Goal: Task Accomplishment & Management: Manage account settings

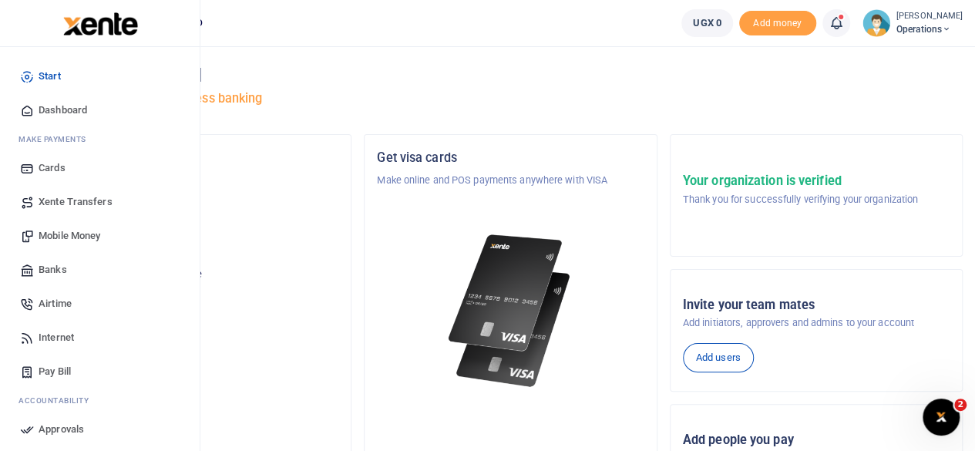
scroll to position [133, 0]
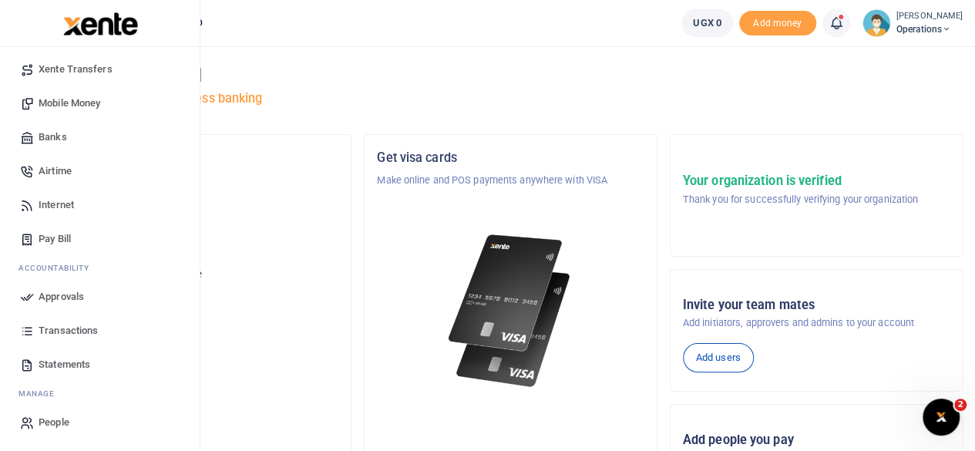
click at [55, 297] on span "Approvals" at bounding box center [61, 296] width 45 height 15
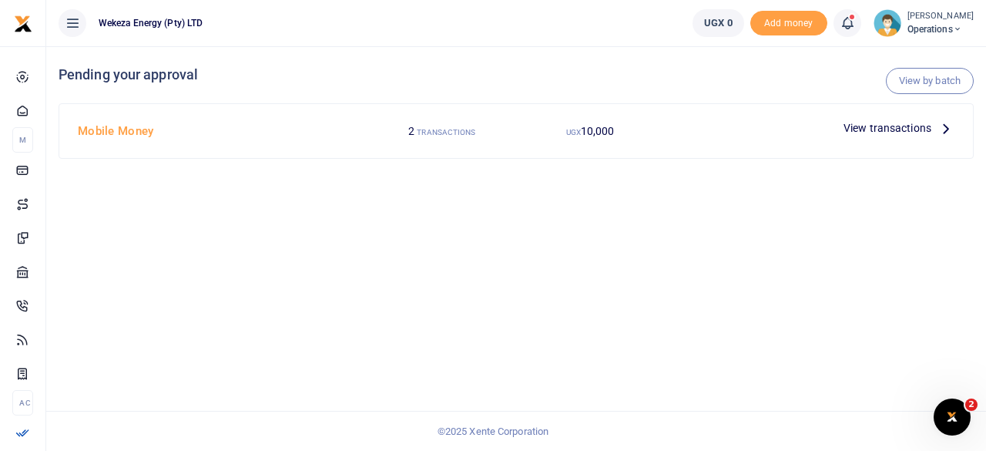
click at [899, 129] on span "View transactions" at bounding box center [888, 127] width 88 height 17
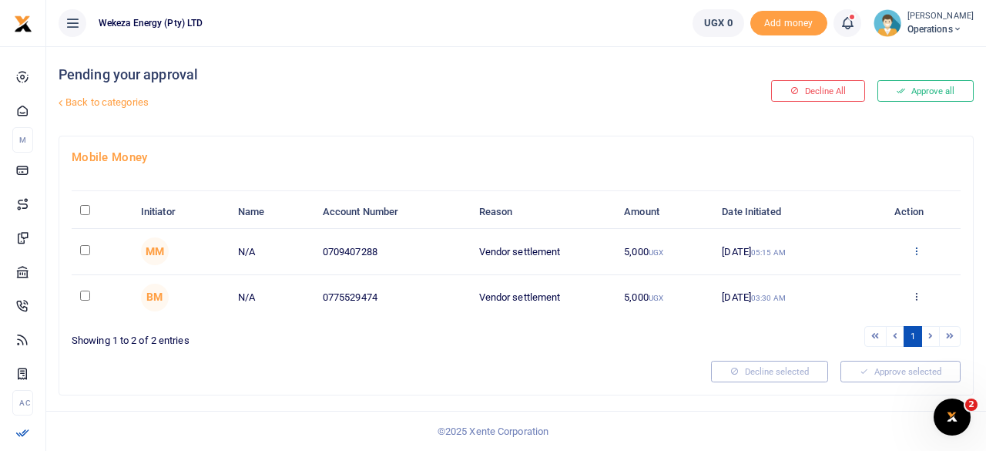
click at [916, 253] on icon at bounding box center [917, 250] width 10 height 11
click at [646, 343] on ul "1" at bounding box center [741, 336] width 438 height 21
click at [917, 291] on icon at bounding box center [917, 296] width 10 height 11
click at [622, 337] on ul "1" at bounding box center [741, 336] width 438 height 21
click at [916, 249] on icon at bounding box center [917, 250] width 10 height 11
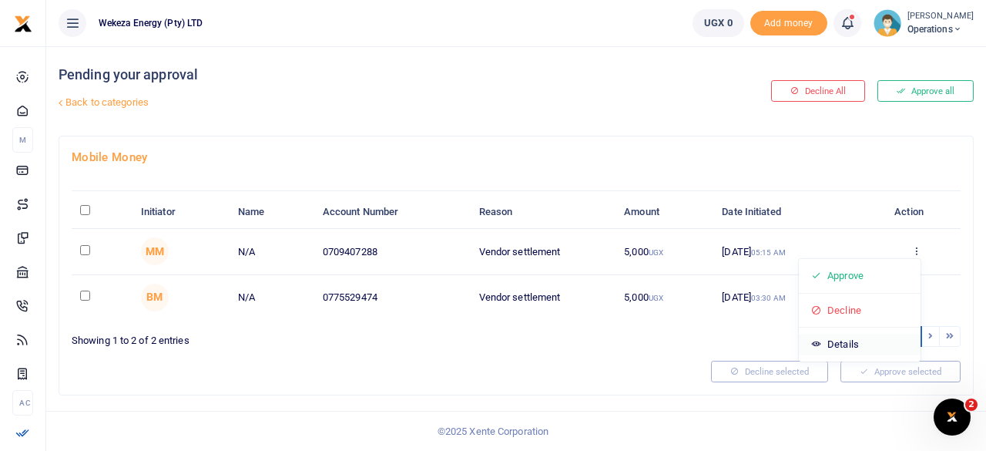
click at [854, 340] on link "Details" at bounding box center [860, 345] width 122 height 22
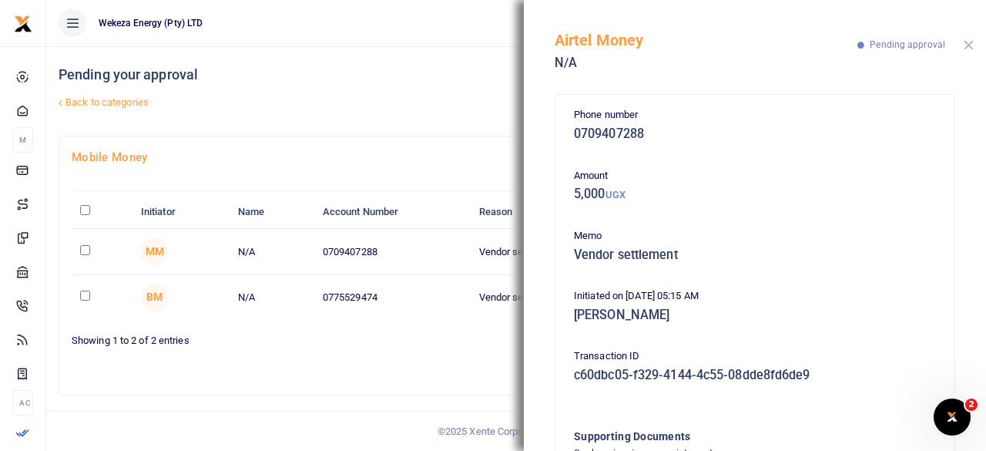
click at [964, 42] on button "Close" at bounding box center [969, 45] width 10 height 10
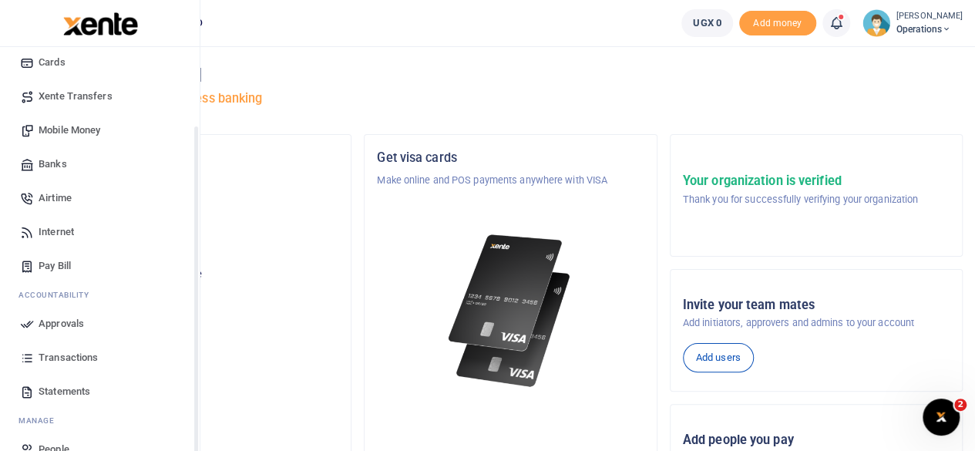
scroll to position [109, 0]
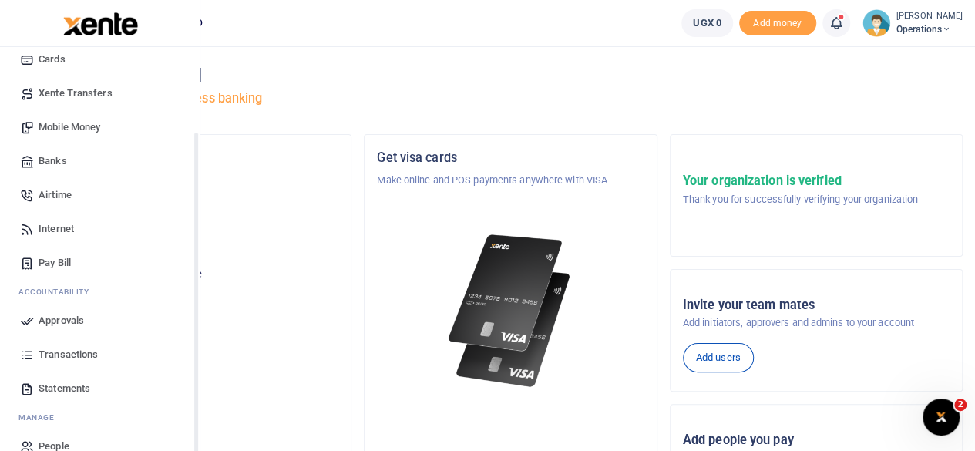
click at [51, 350] on span "Transactions" at bounding box center [68, 354] width 59 height 15
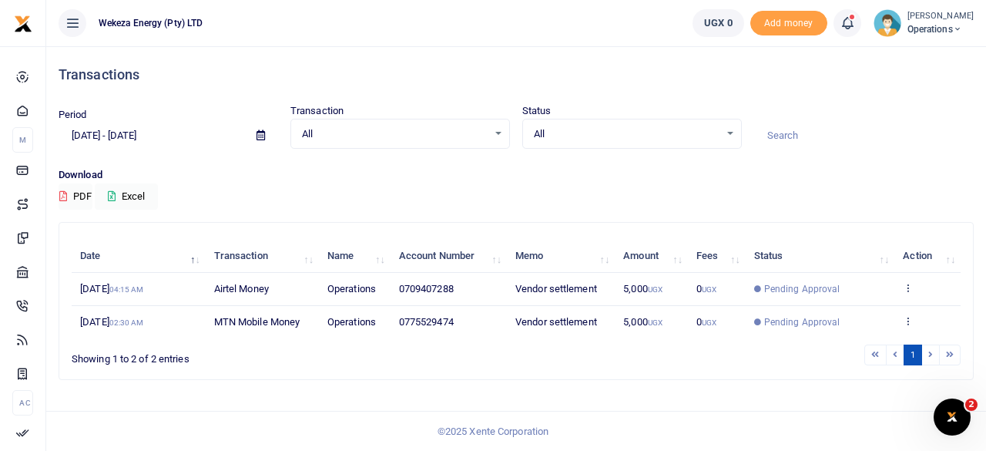
click at [912, 280] on td "View details Send again" at bounding box center [928, 289] width 66 height 33
click at [908, 286] on icon at bounding box center [908, 287] width 10 height 11
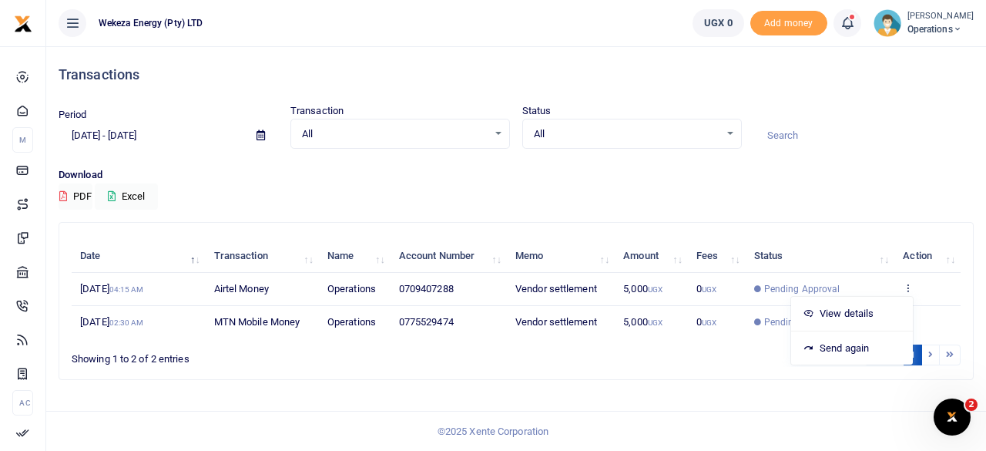
click at [717, 363] on div "1" at bounding box center [701, 355] width 519 height 24
click at [910, 315] on icon at bounding box center [908, 320] width 10 height 11
click at [818, 348] on ul "1" at bounding box center [705, 354] width 512 height 21
click at [908, 289] on icon at bounding box center [908, 287] width 10 height 11
click at [858, 311] on link "View details" at bounding box center [852, 314] width 122 height 22
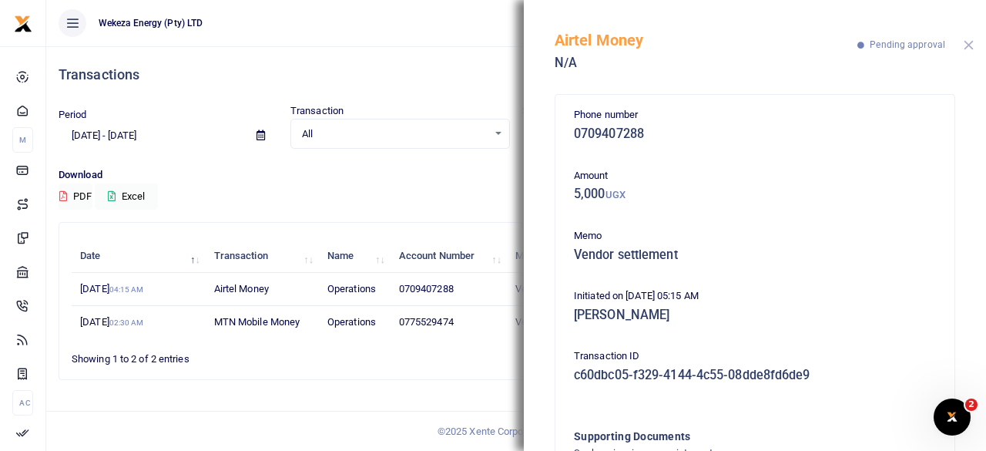
click at [966, 49] on button "Close" at bounding box center [969, 45] width 10 height 10
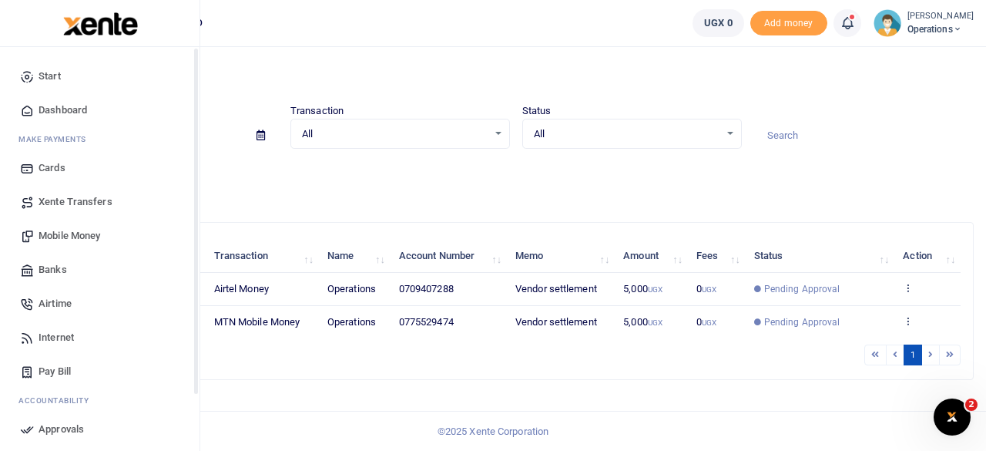
scroll to position [133, 0]
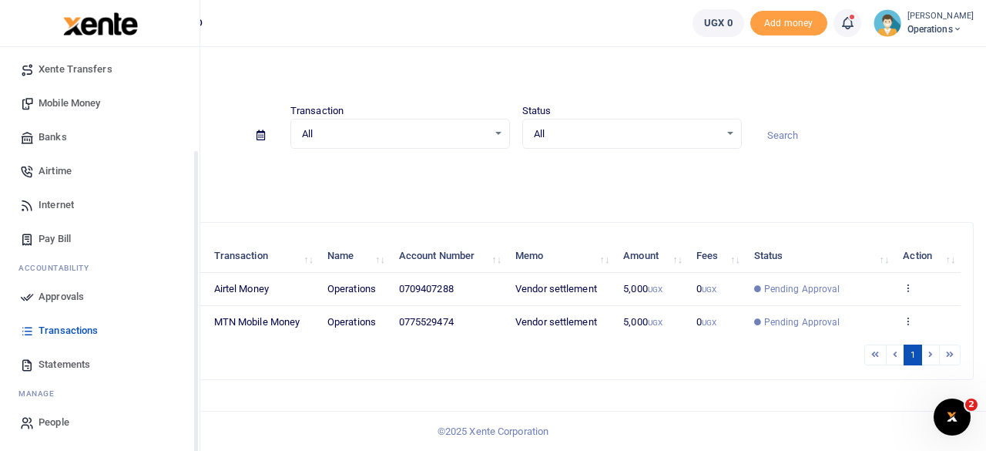
click at [66, 300] on span "Approvals" at bounding box center [61, 296] width 45 height 15
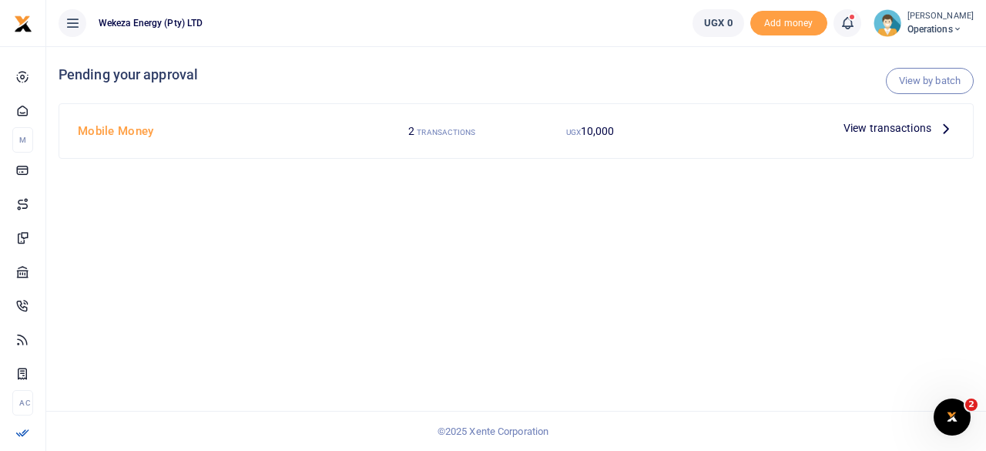
click at [948, 133] on icon at bounding box center [946, 127] width 17 height 17
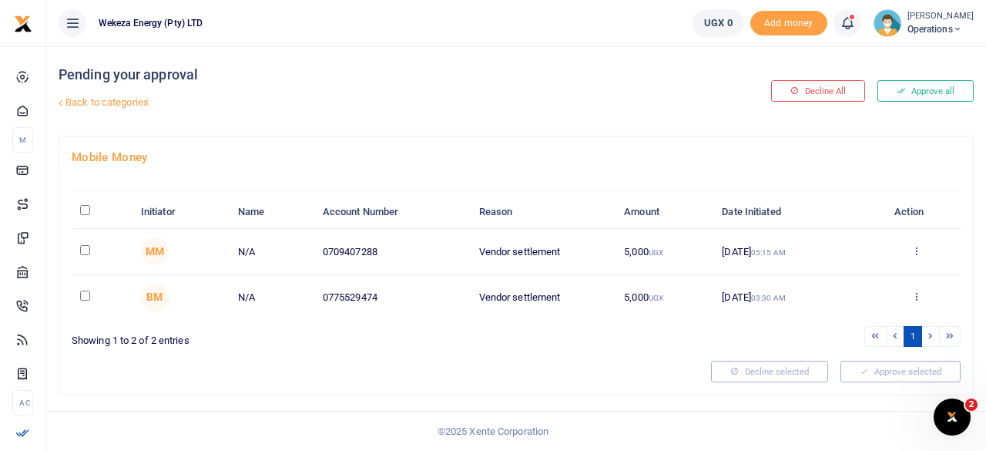
click at [149, 97] on link "Back to categories" at bounding box center [360, 102] width 610 height 26
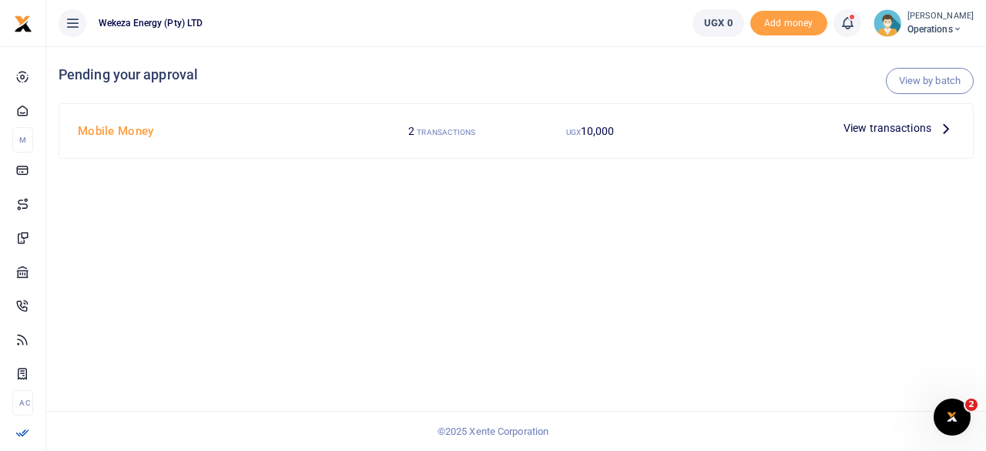
click at [939, 122] on icon at bounding box center [946, 127] width 17 height 17
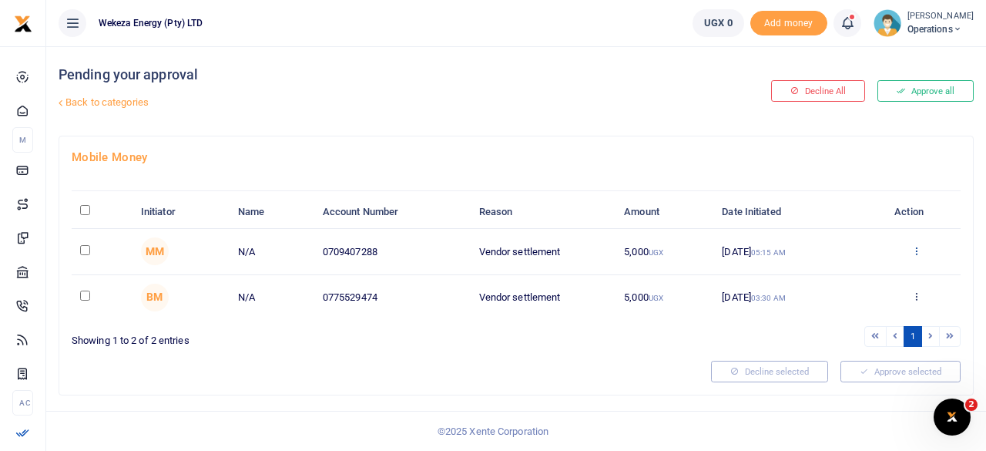
click at [919, 252] on icon at bounding box center [917, 250] width 10 height 11
click at [849, 271] on link "Approve" at bounding box center [860, 276] width 122 height 22
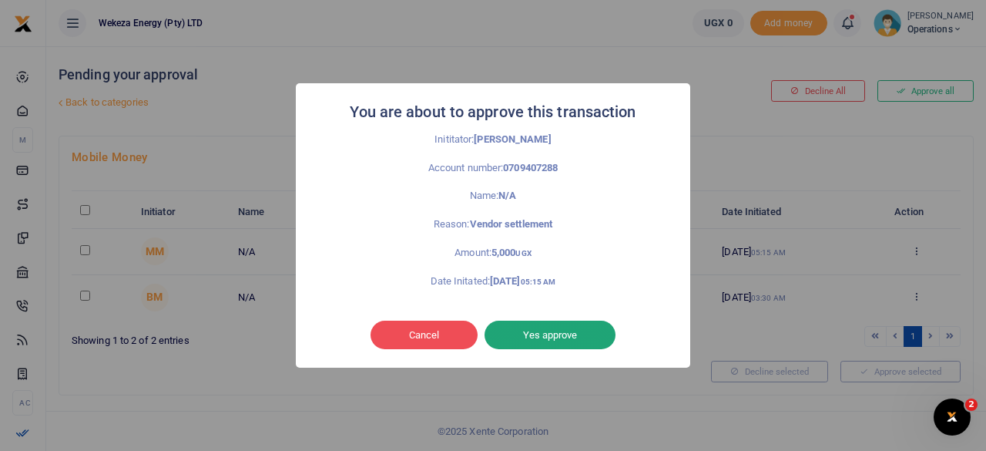
click at [576, 326] on button "Yes approve" at bounding box center [550, 335] width 131 height 29
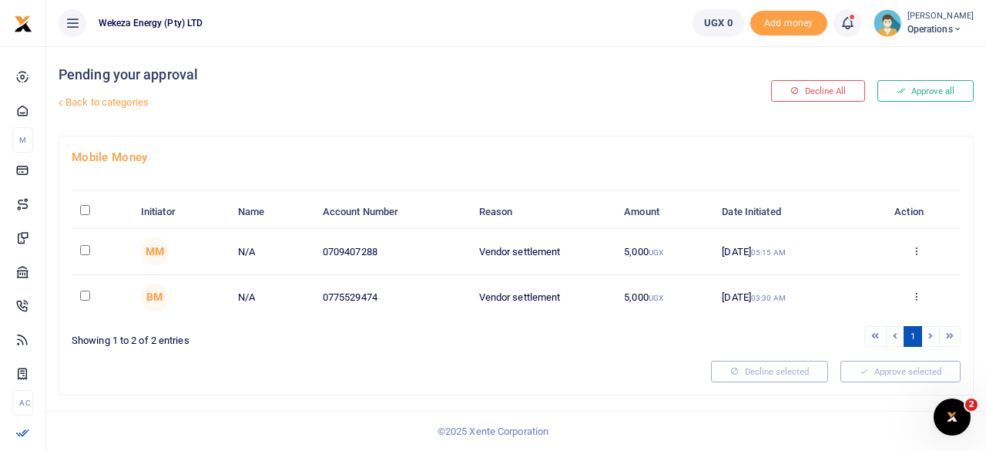
click at [923, 252] on div "Approve Decline Details" at bounding box center [917, 251] width 72 height 15
click at [917, 250] on icon at bounding box center [917, 250] width 10 height 11
click at [831, 277] on link "Approve" at bounding box center [860, 276] width 122 height 22
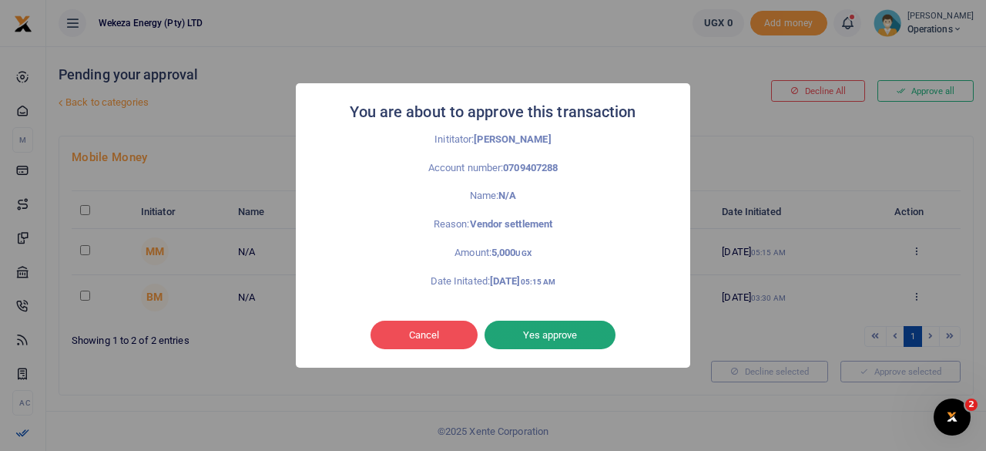
click at [541, 332] on button "Yes approve" at bounding box center [550, 335] width 131 height 29
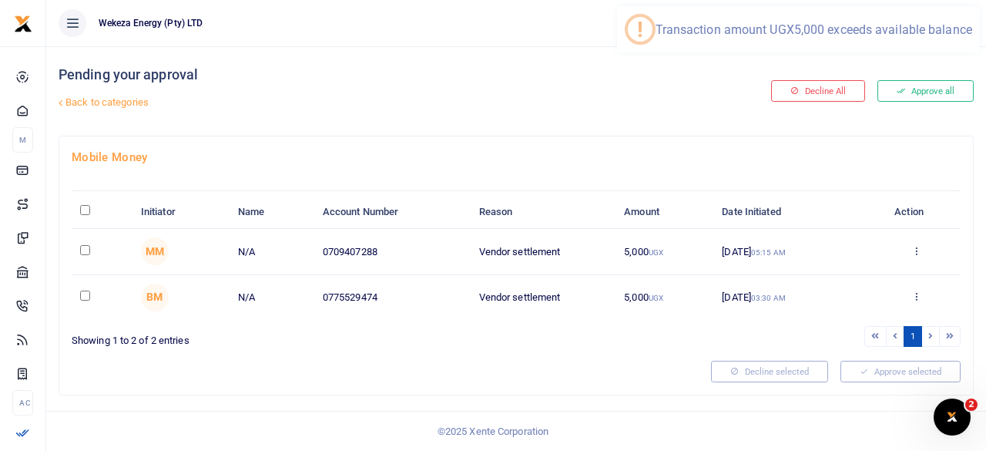
click at [619, 335] on ul "1" at bounding box center [741, 336] width 438 height 21
